Goal: Task Accomplishment & Management: Use online tool/utility

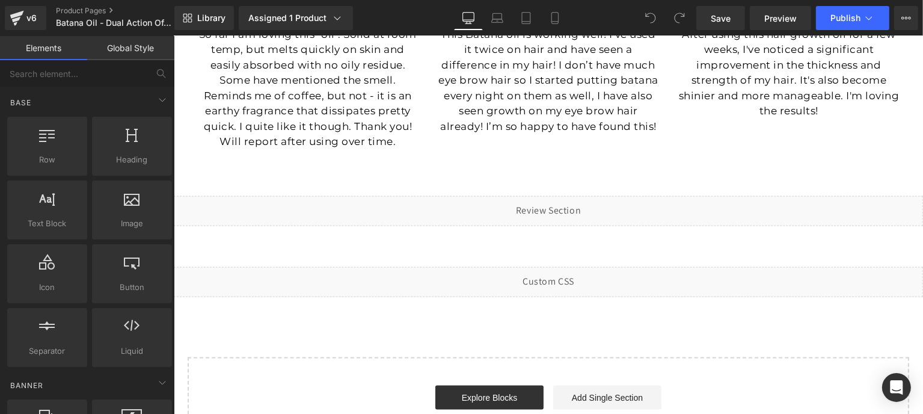
scroll to position [1443, 0]
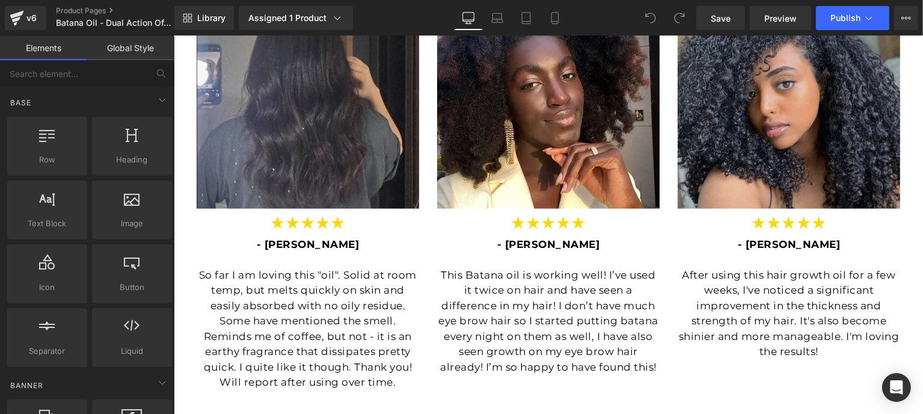
click at [778, 105] on img at bounding box center [788, 97] width 222 height 222
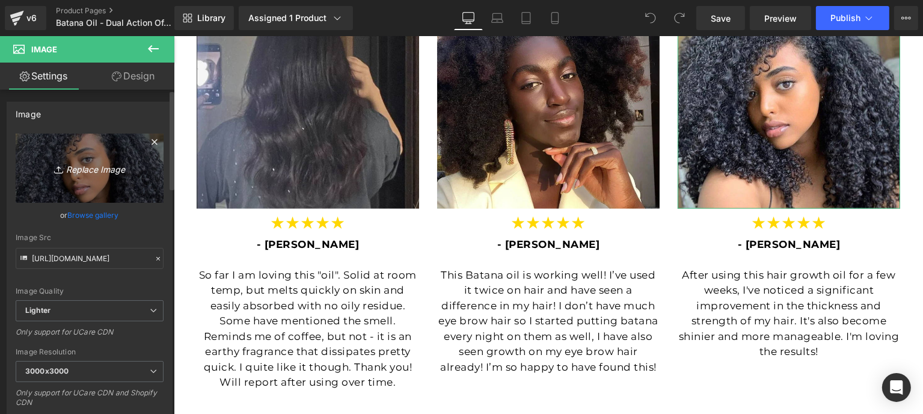
click at [87, 179] on link "Replace Image" at bounding box center [90, 167] width 148 height 69
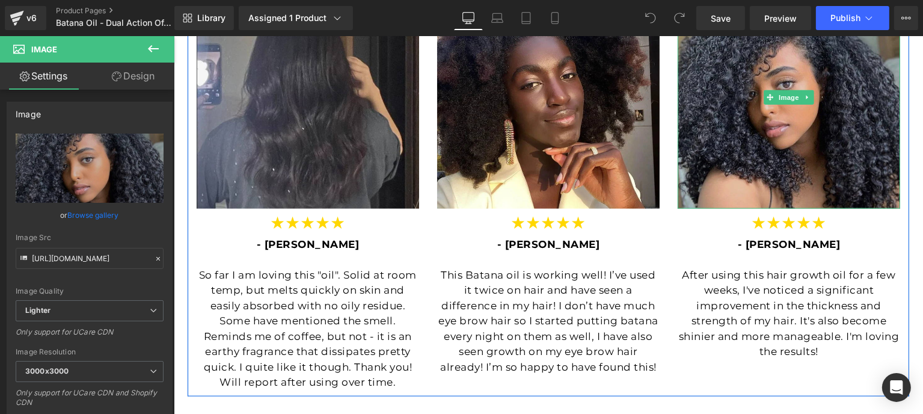
click at [723, 167] on img at bounding box center [788, 97] width 222 height 222
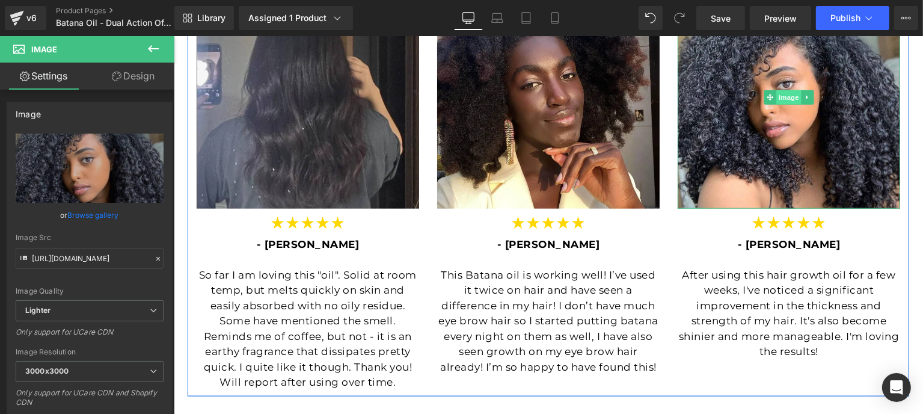
click at [775, 97] on span "Image" at bounding box center [787, 97] width 25 height 14
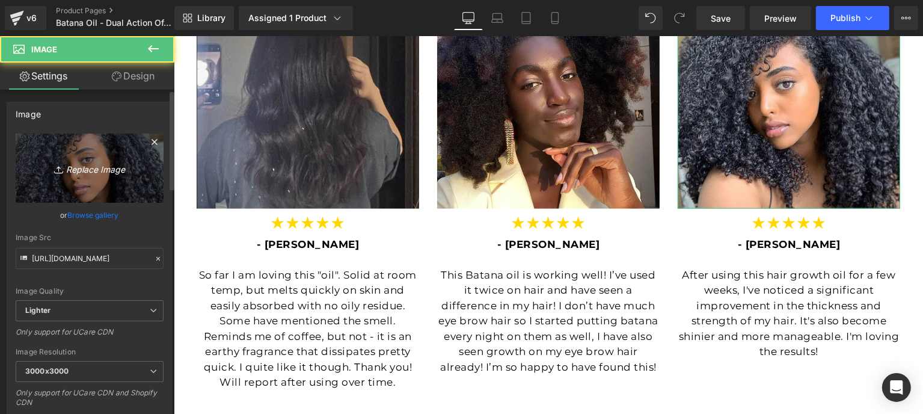
click at [112, 168] on icon "Replace Image" at bounding box center [89, 168] width 96 height 15
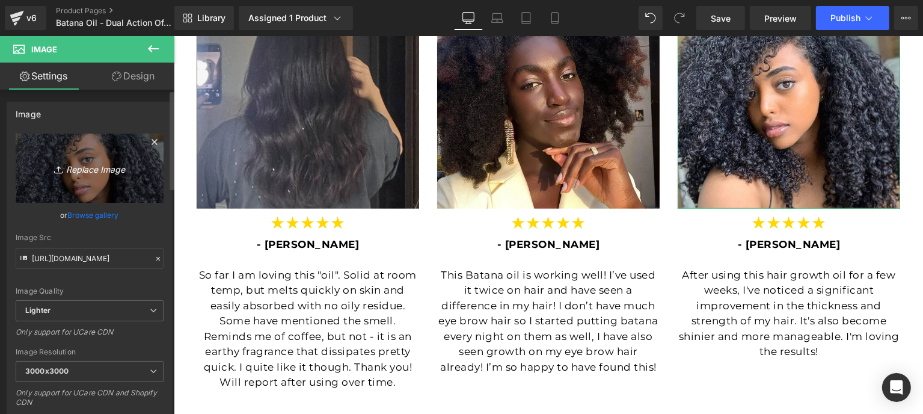
type input "C:\fakepath\sarahb.png"
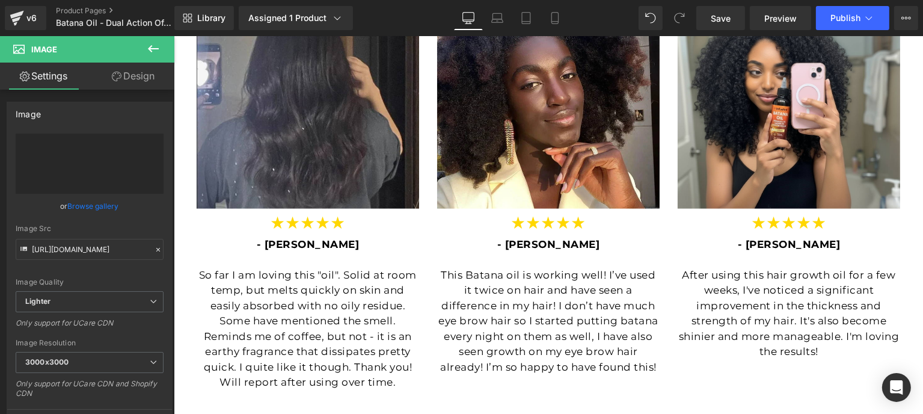
scroll to position [1278, 0]
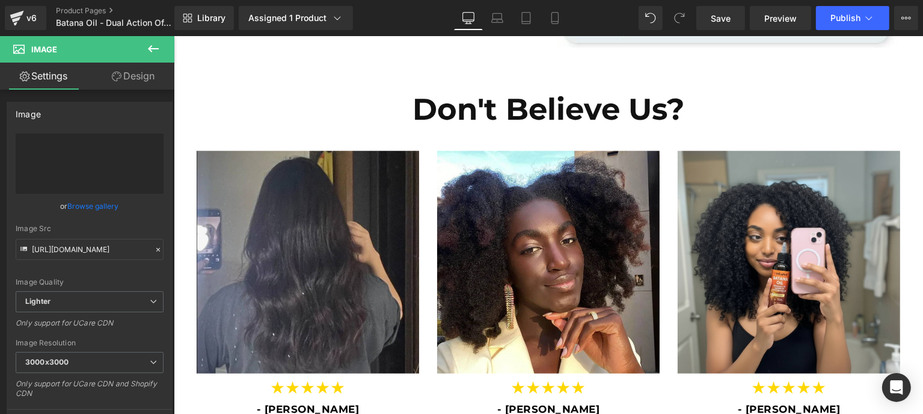
type input "https://ucarecdn.com/600f9e71-fb0a-471e-b8a1-6488bbb2ae7a/-/format/auto/-/previ…"
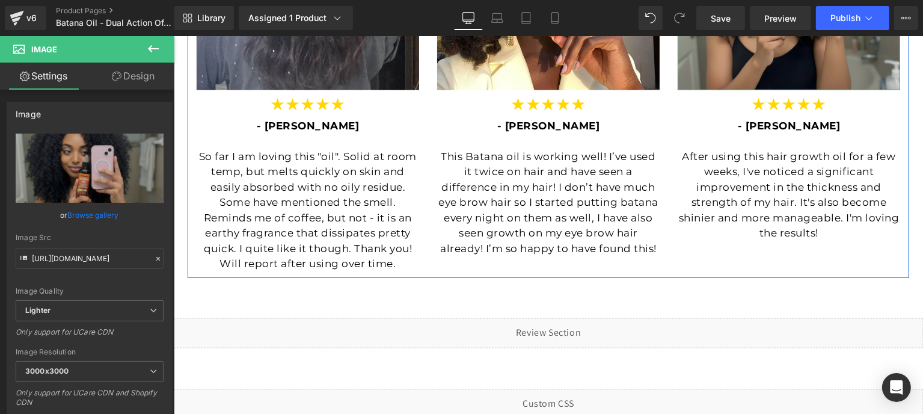
scroll to position [1321, 0]
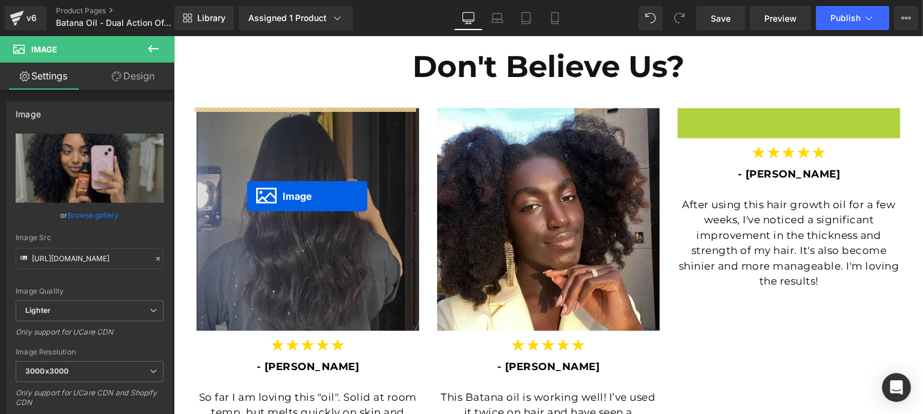
drag, startPoint x: 781, startPoint y: 216, endPoint x: 246, endPoint y: 197, distance: 535.4
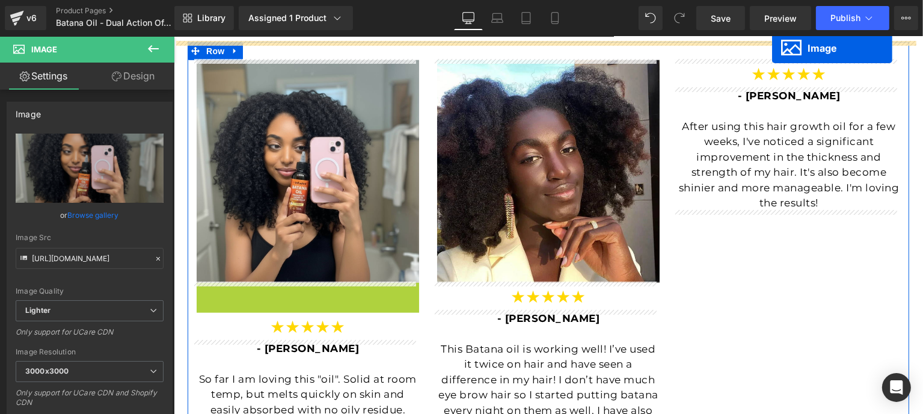
scroll to position [1345, 0]
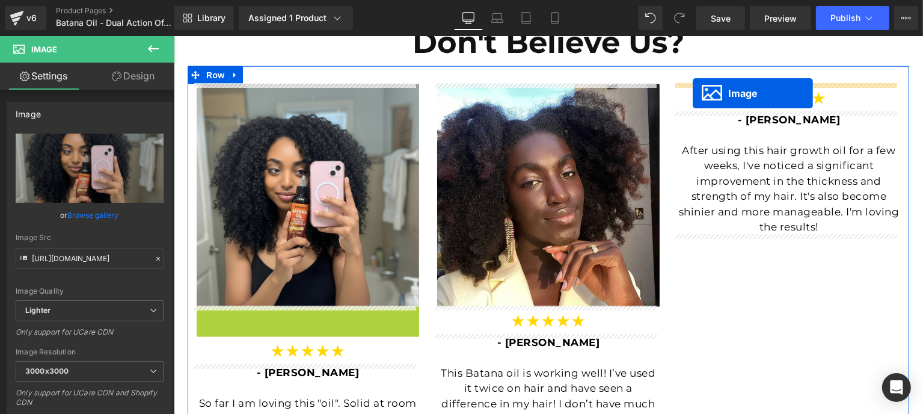
drag, startPoint x: 304, startPoint y: 198, endPoint x: 692, endPoint y: 93, distance: 401.6
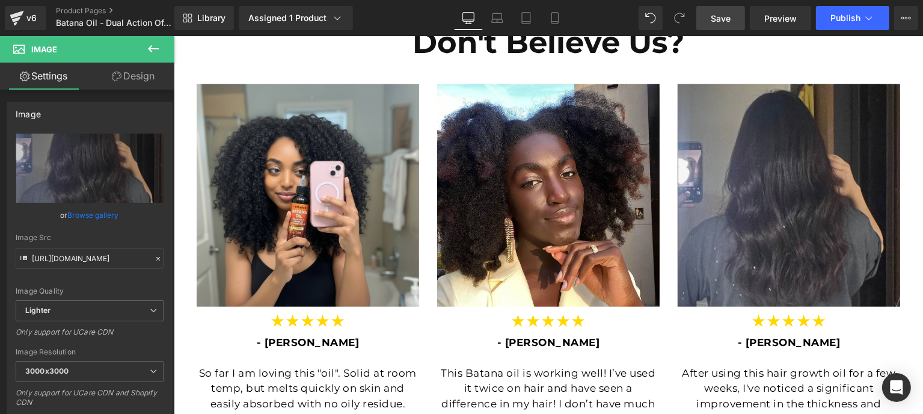
click at [715, 21] on span "Save" at bounding box center [721, 18] width 20 height 13
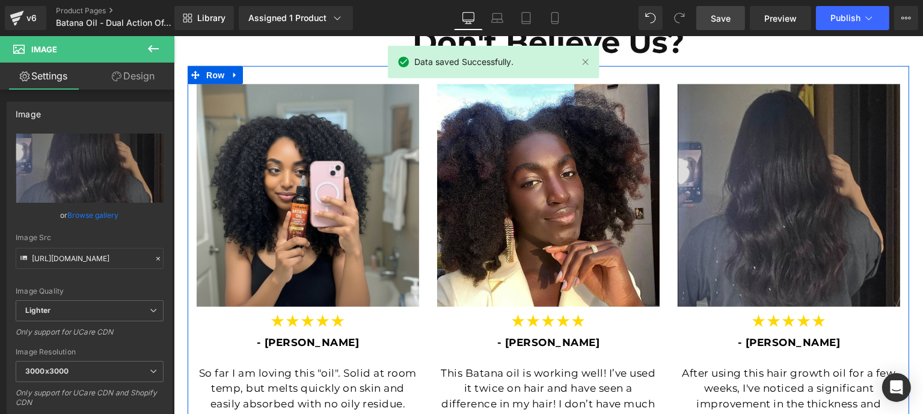
scroll to position [1585, 0]
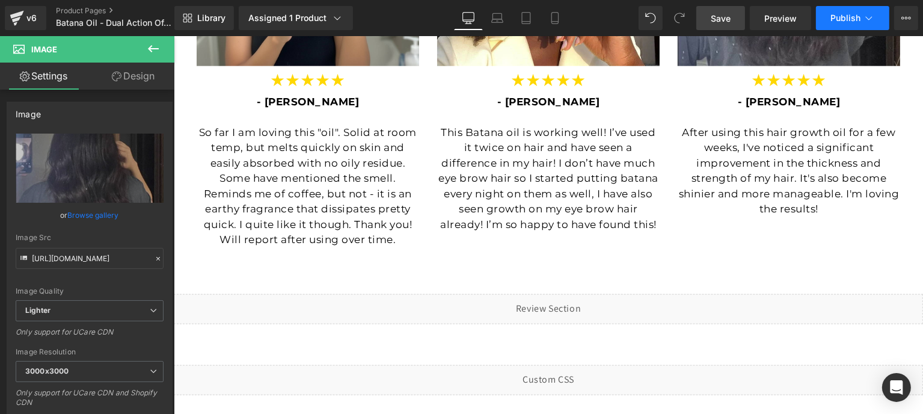
click at [830, 28] on button "Publish" at bounding box center [852, 18] width 73 height 24
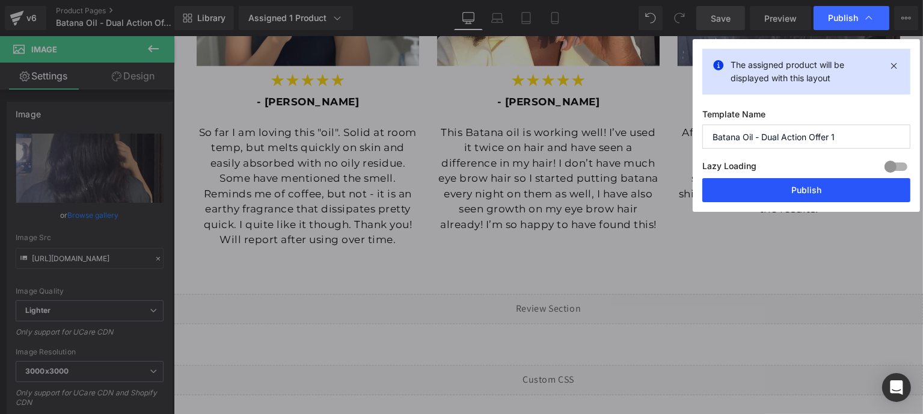
click at [808, 192] on button "Publish" at bounding box center [806, 190] width 208 height 24
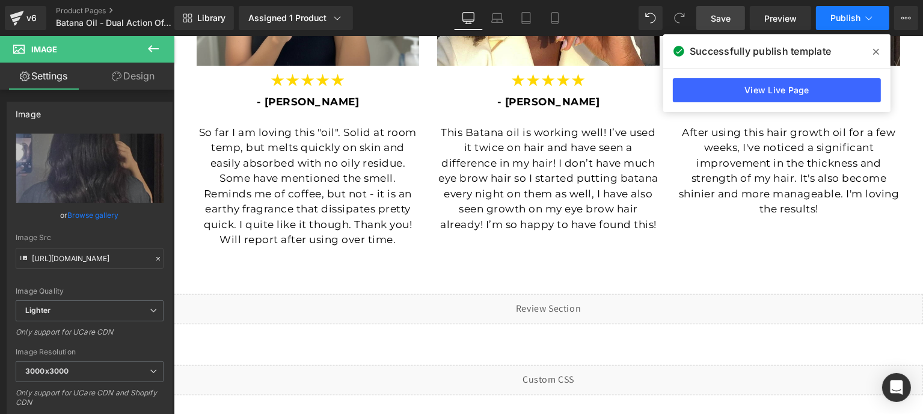
click at [831, 21] on span "Publish" at bounding box center [845, 18] width 30 height 10
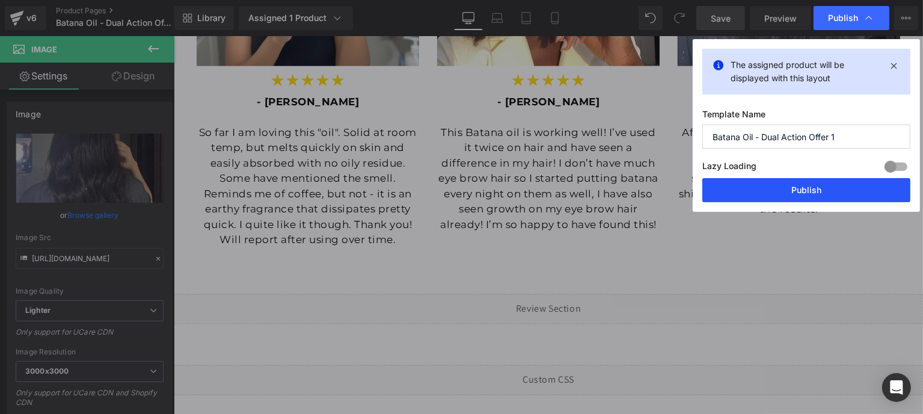
click at [791, 178] on button "Publish" at bounding box center [806, 190] width 208 height 24
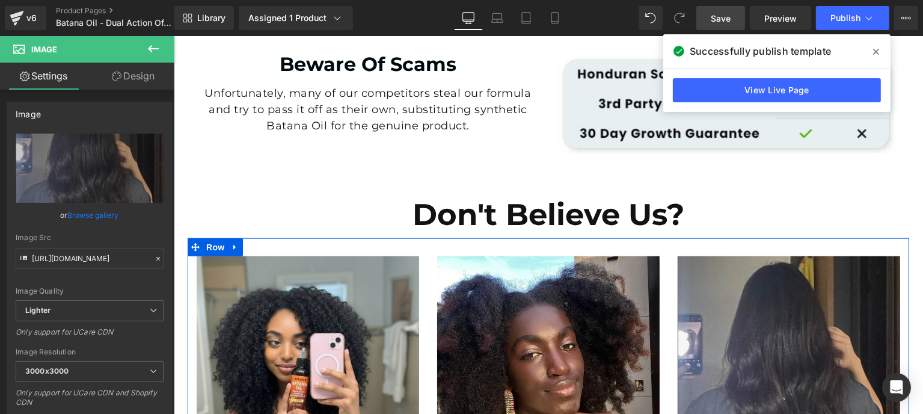
scroll to position [1104, 0]
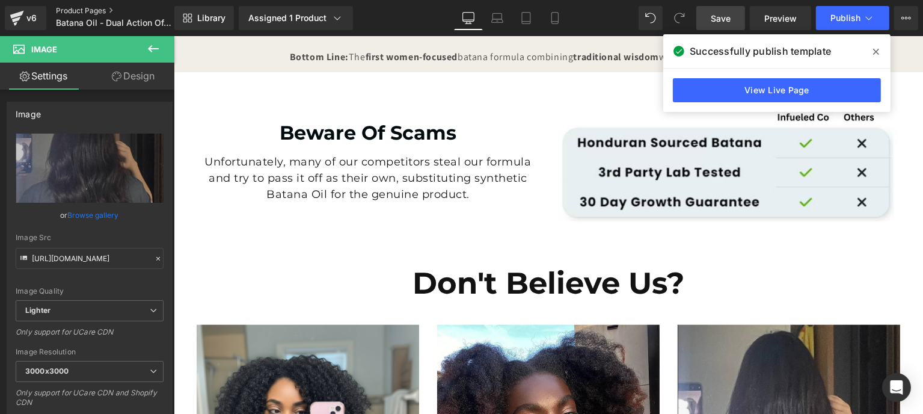
click at [73, 12] on link "Product Pages" at bounding box center [125, 11] width 138 height 10
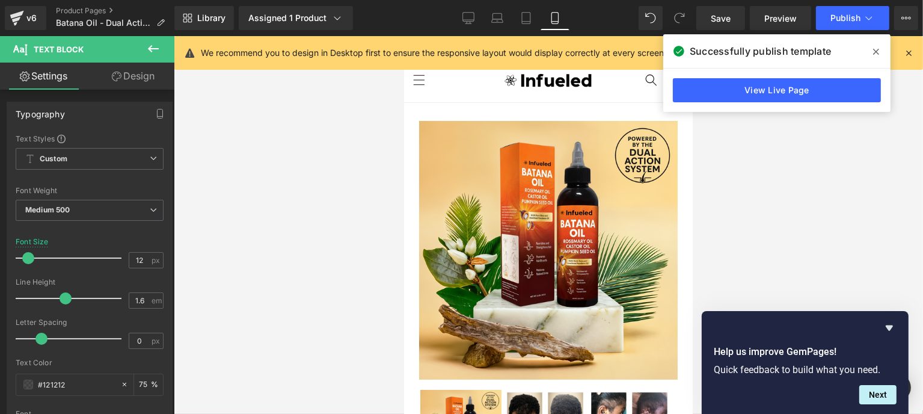
scroll to position [434, 0]
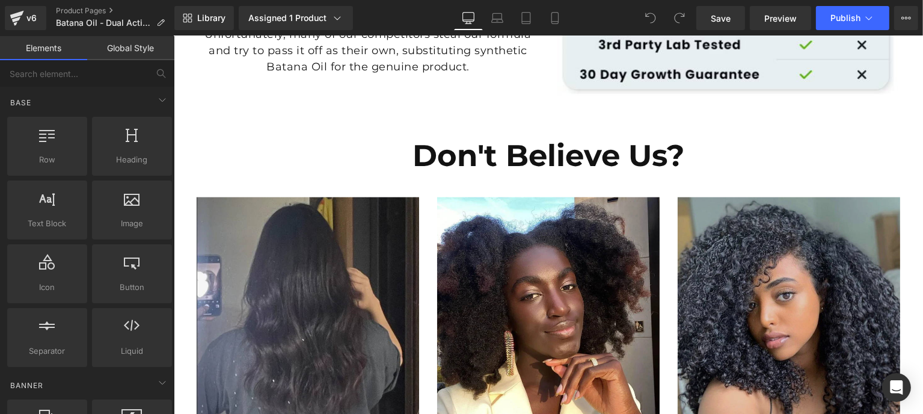
scroll to position [1443, 0]
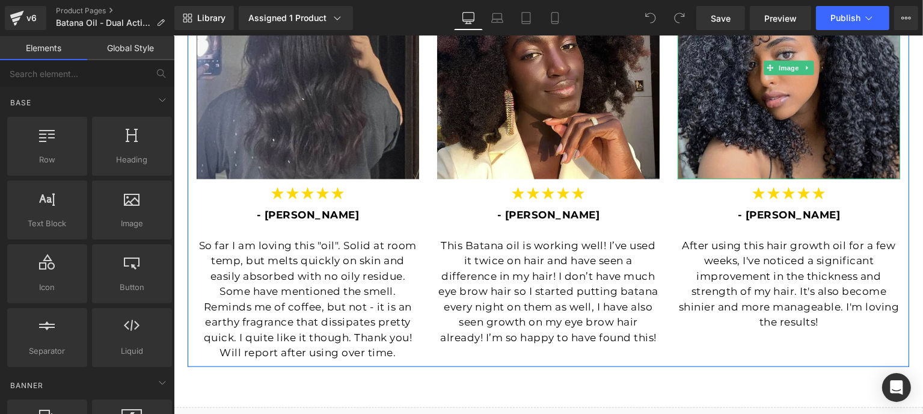
click at [762, 116] on img at bounding box center [788, 68] width 222 height 222
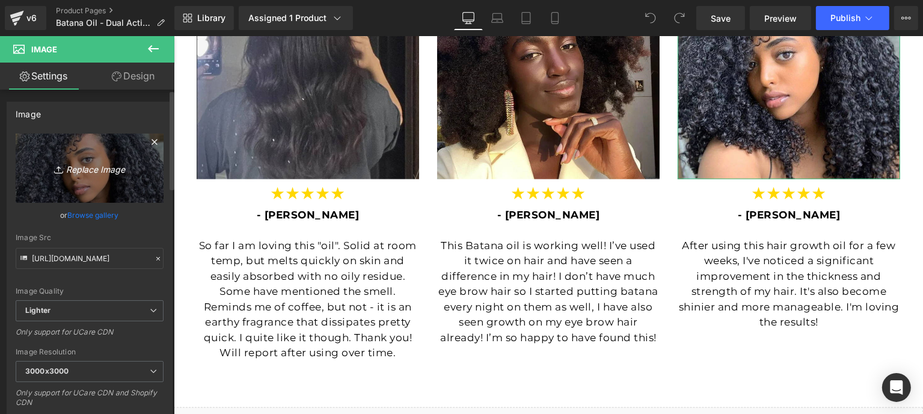
click at [114, 174] on icon "Replace Image" at bounding box center [89, 168] width 96 height 15
type input "C:\fakepath\sarahb.png"
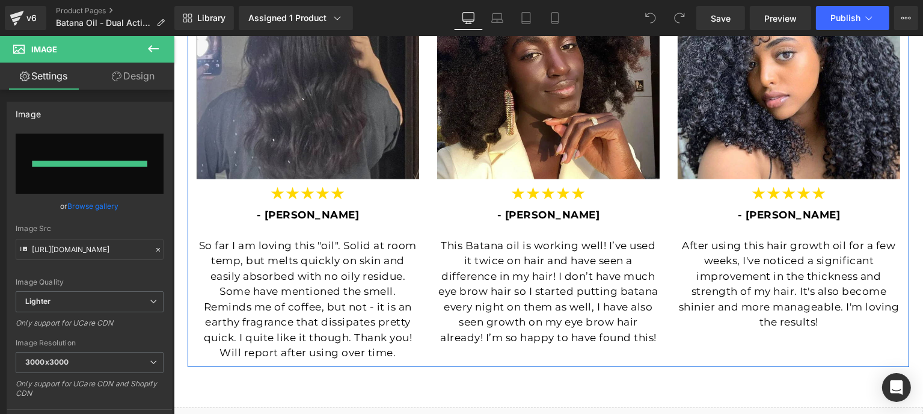
type input "[URL][DOMAIN_NAME]"
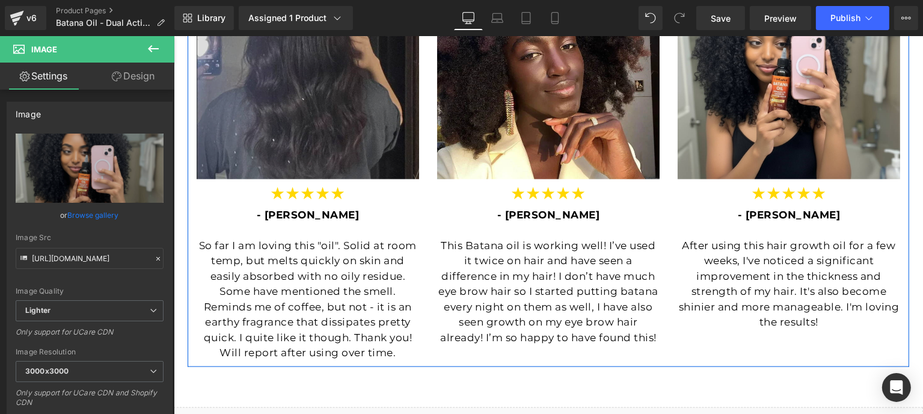
click at [304, 153] on img at bounding box center [307, 68] width 222 height 222
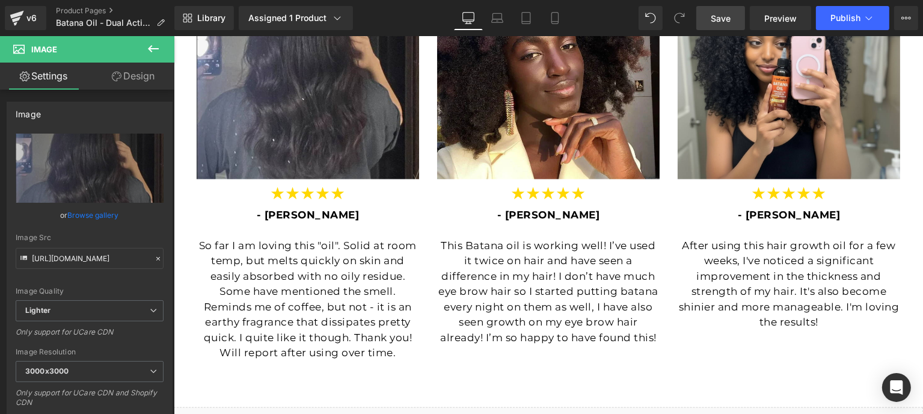
click at [717, 20] on span "Save" at bounding box center [721, 18] width 20 height 13
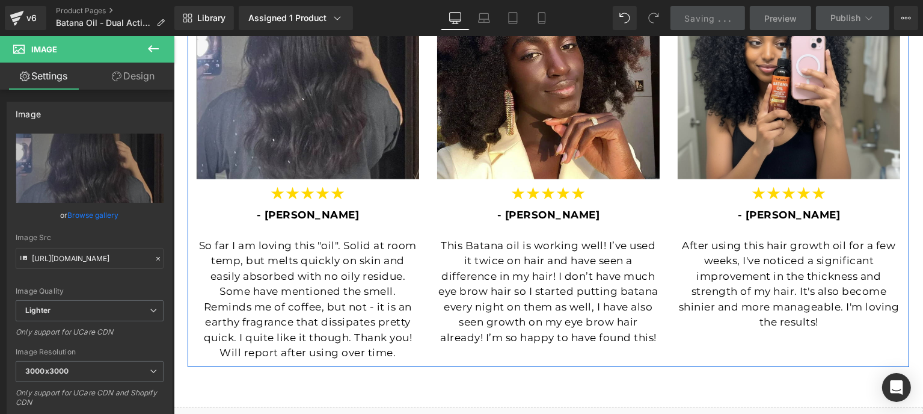
scroll to position [1202, 0]
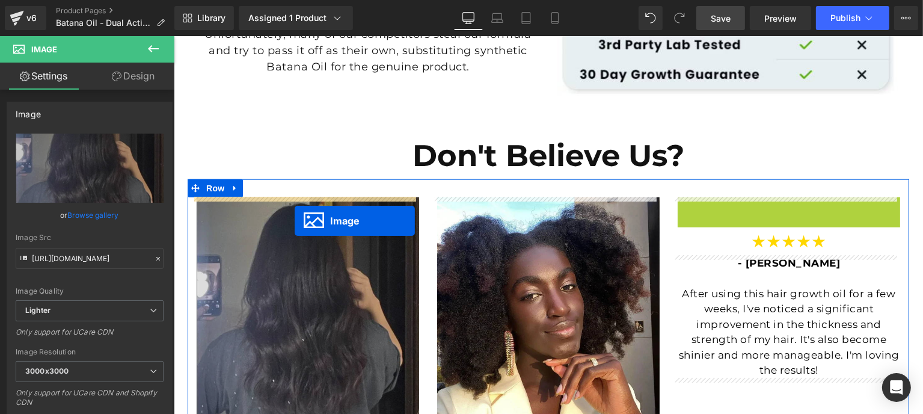
drag, startPoint x: 777, startPoint y: 310, endPoint x: 294, endPoint y: 221, distance: 490.8
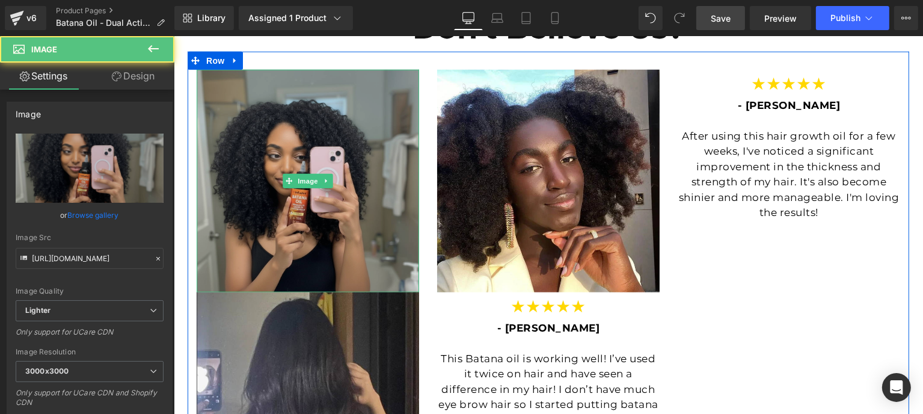
scroll to position [1443, 0]
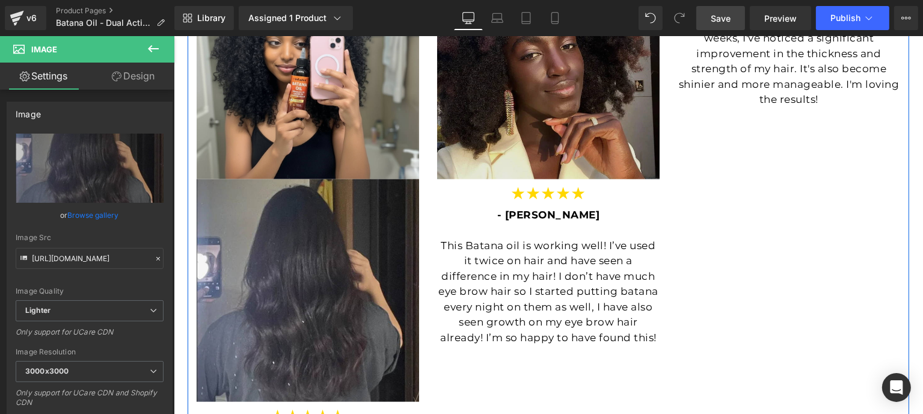
drag, startPoint x: 305, startPoint y: 245, endPoint x: 650, endPoint y: 146, distance: 358.9
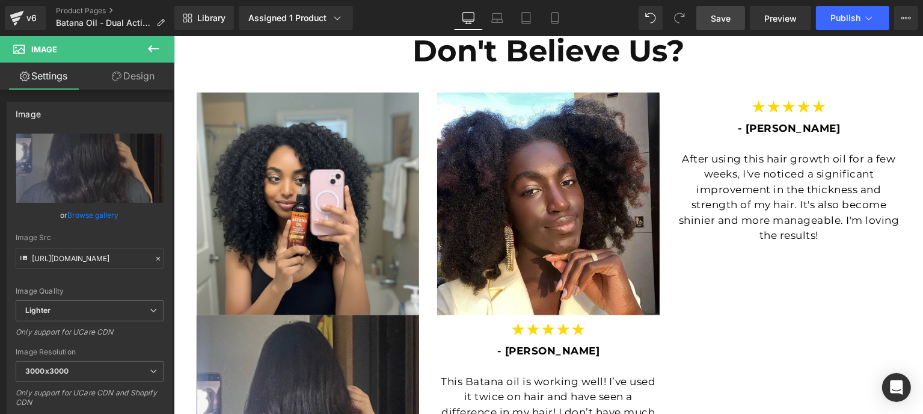
scroll to position [1303, 0]
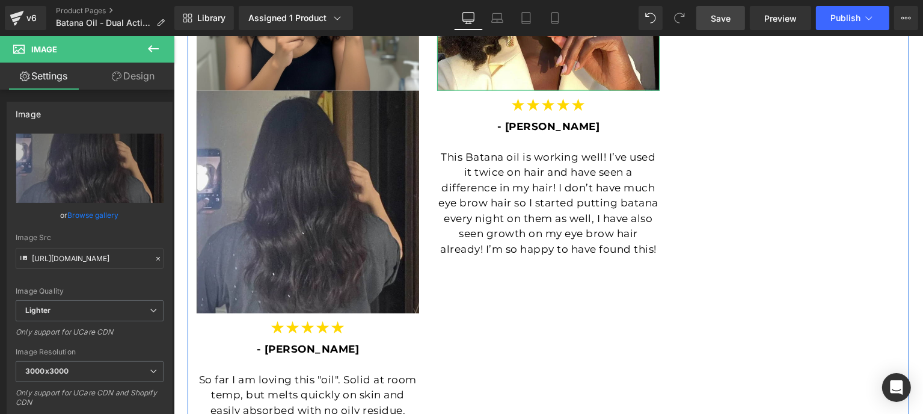
scroll to position [1544, 0]
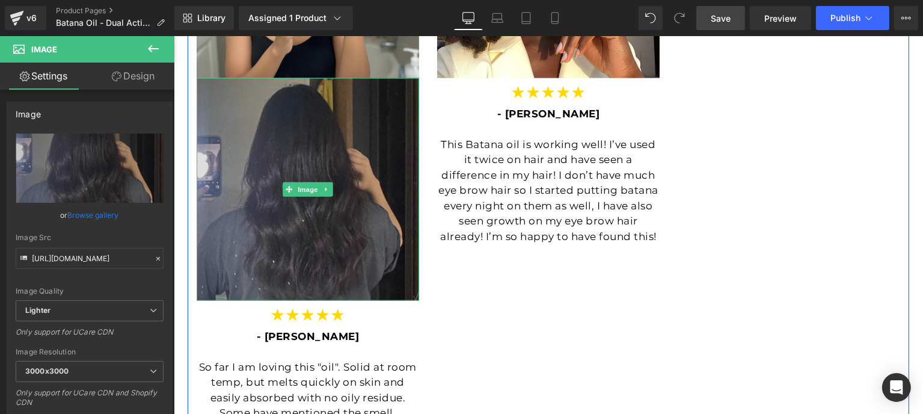
click at [331, 154] on img at bounding box center [307, 189] width 222 height 222
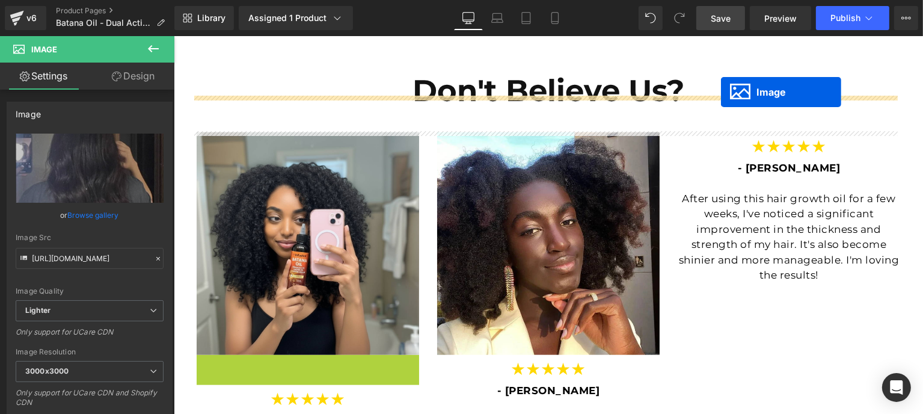
scroll to position [1243, 0]
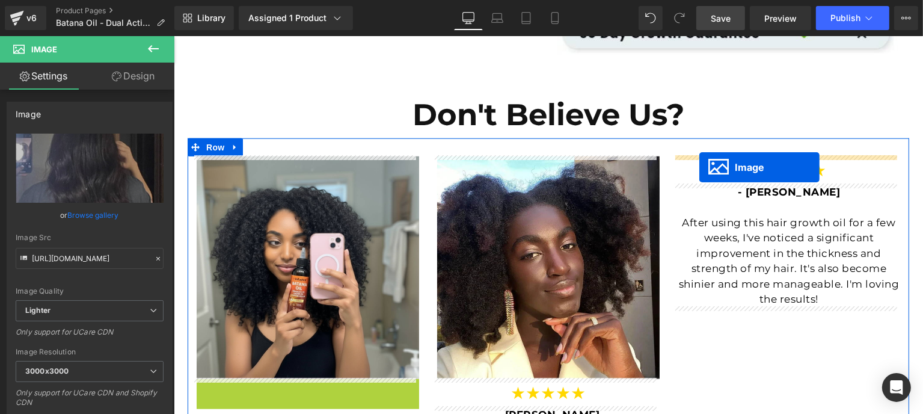
drag, startPoint x: 284, startPoint y: 192, endPoint x: 699, endPoint y: 166, distance: 415.0
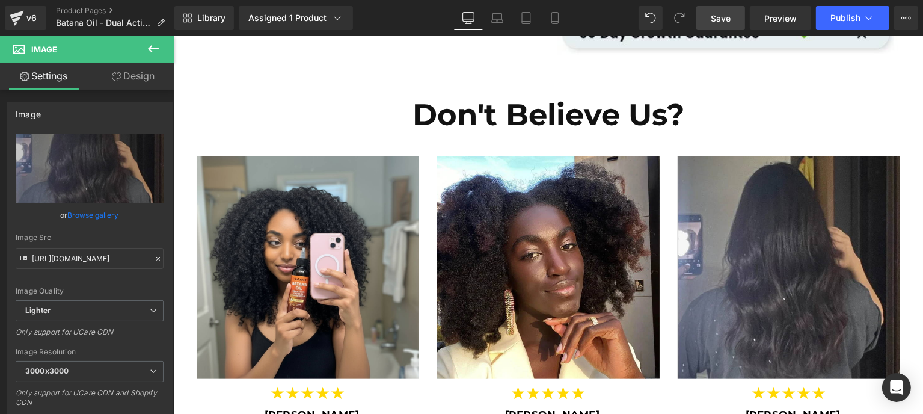
click at [732, 17] on link "Save" at bounding box center [720, 18] width 49 height 24
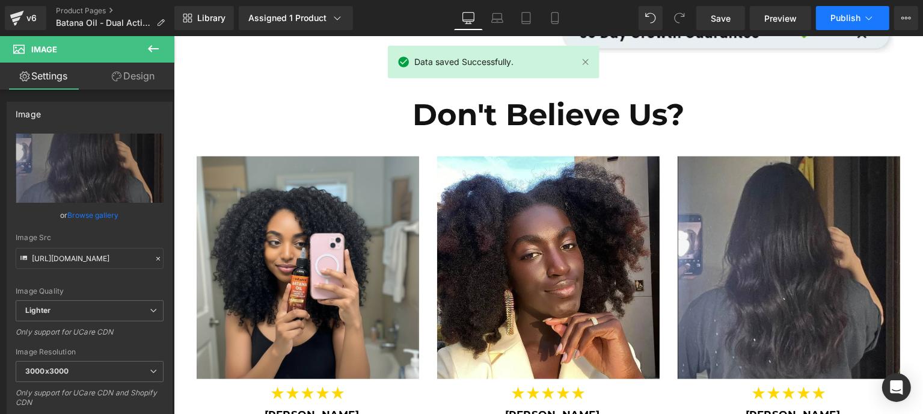
click at [833, 20] on span "Publish" at bounding box center [845, 18] width 30 height 10
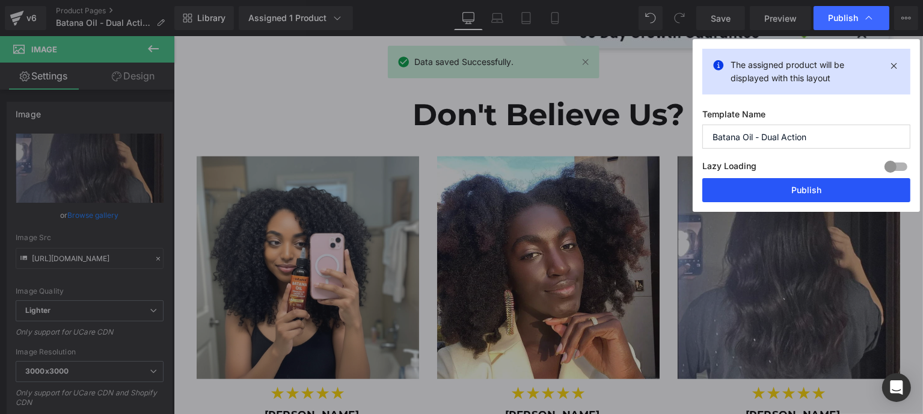
click at [810, 200] on button "Publish" at bounding box center [806, 190] width 208 height 24
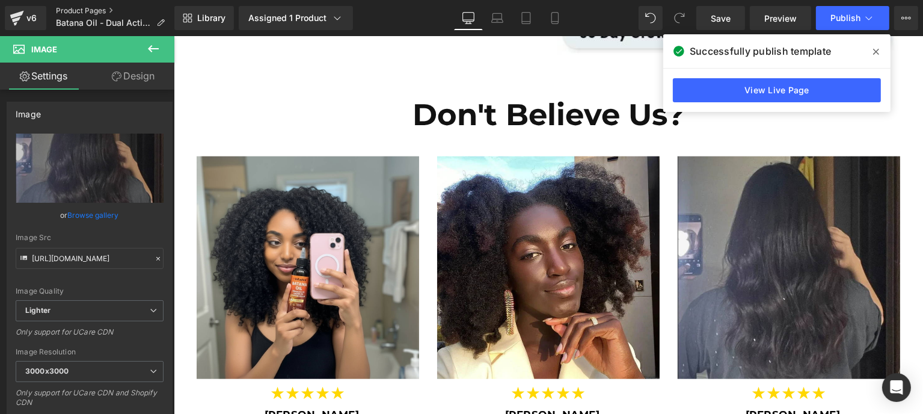
click at [88, 14] on link "Product Pages" at bounding box center [115, 11] width 118 height 10
